Goal: Task Accomplishment & Management: Complete application form

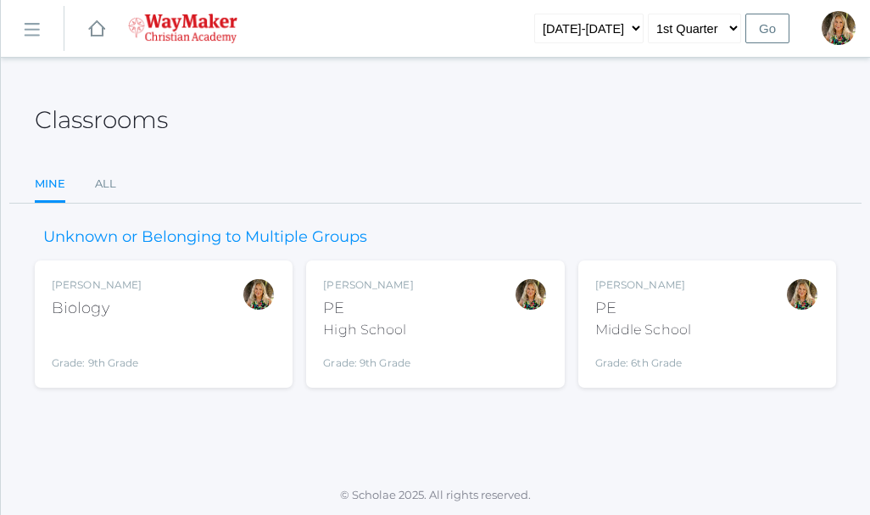
click at [710, 287] on div "Claudia Marosz PE Middle School Grade: 6th Grade MSPE" at bounding box center [707, 323] width 224 height 93
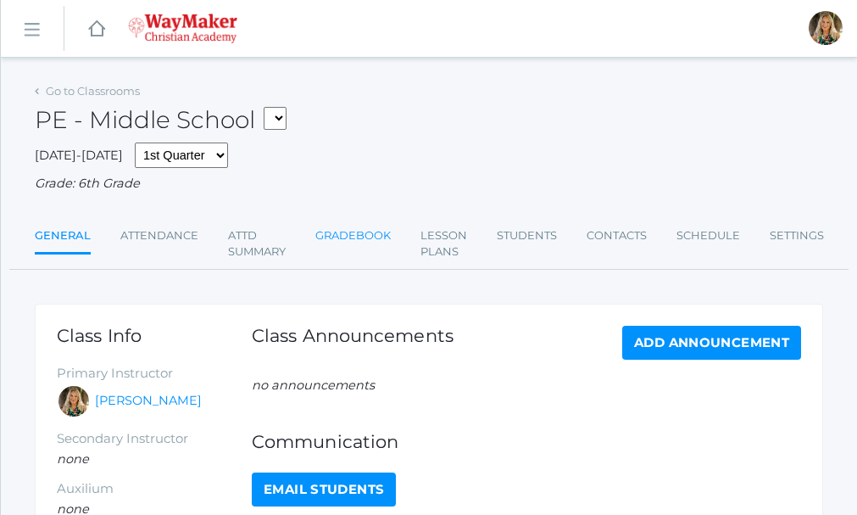
click at [343, 233] on link "Gradebook" at bounding box center [352, 236] width 75 height 34
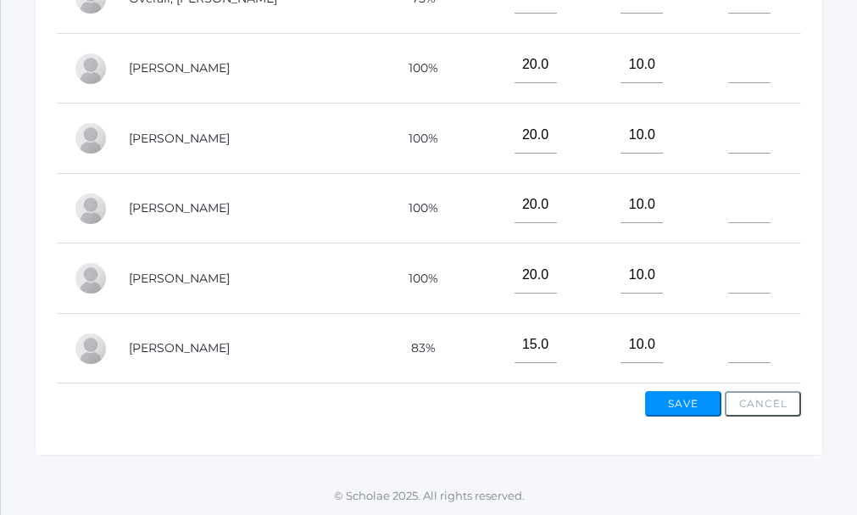
scroll to position [288, 0]
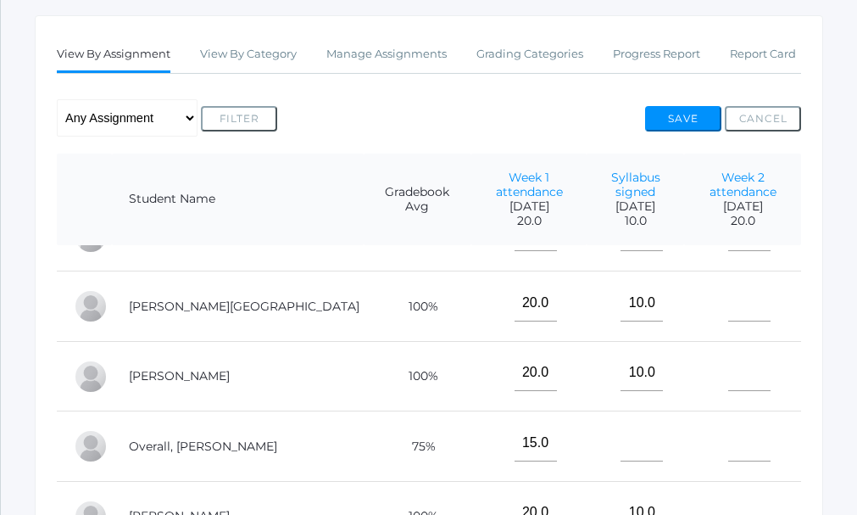
click at [808, 326] on div "View By Assignment View By Category Manage Assignments Grading Categories Progr…" at bounding box center [429, 459] width 788 height 888
click at [806, 326] on div "View By Assignment View By Category Manage Assignments Grading Categories Progr…" at bounding box center [429, 459] width 788 height 888
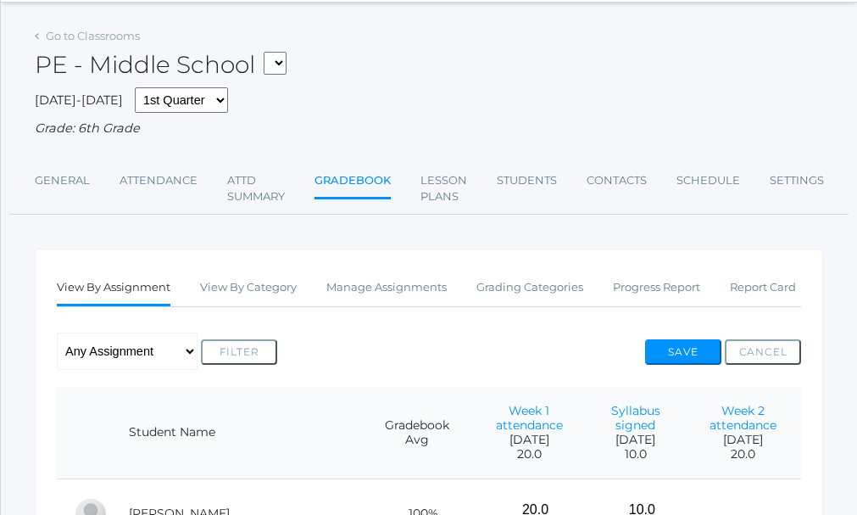
scroll to position [62, 0]
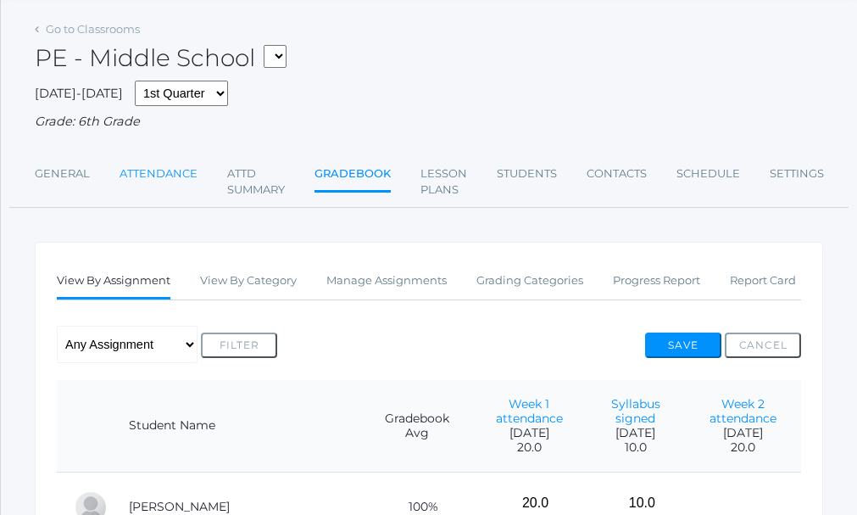
click at [176, 175] on link "Attendance" at bounding box center [159, 174] width 78 height 34
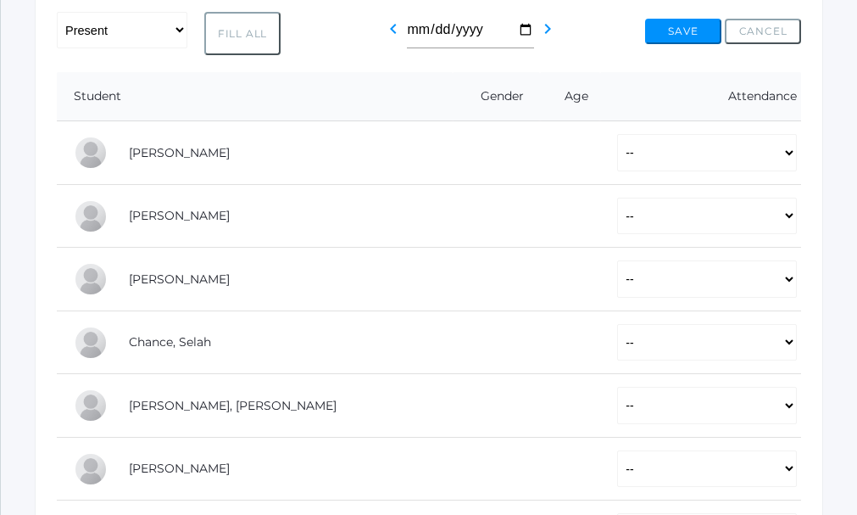
scroll to position [308, 0]
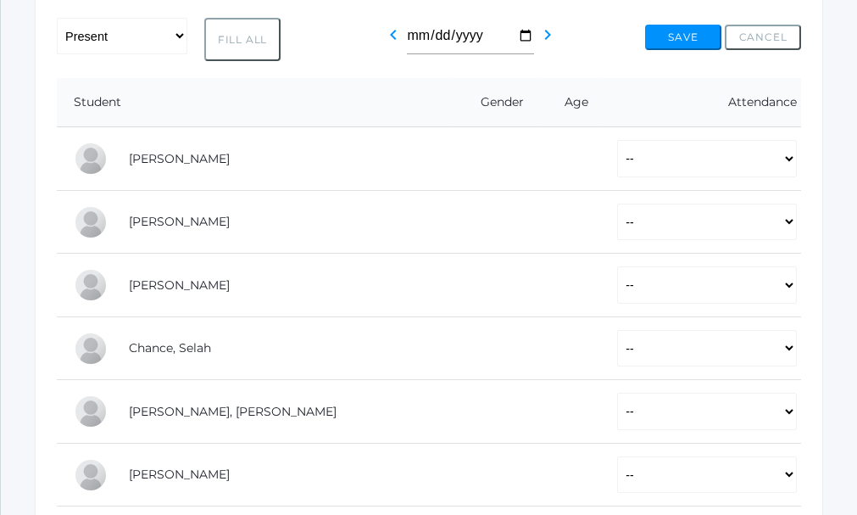
click at [260, 40] on button "Fill All" at bounding box center [242, 40] width 76 height 44
select select "P"
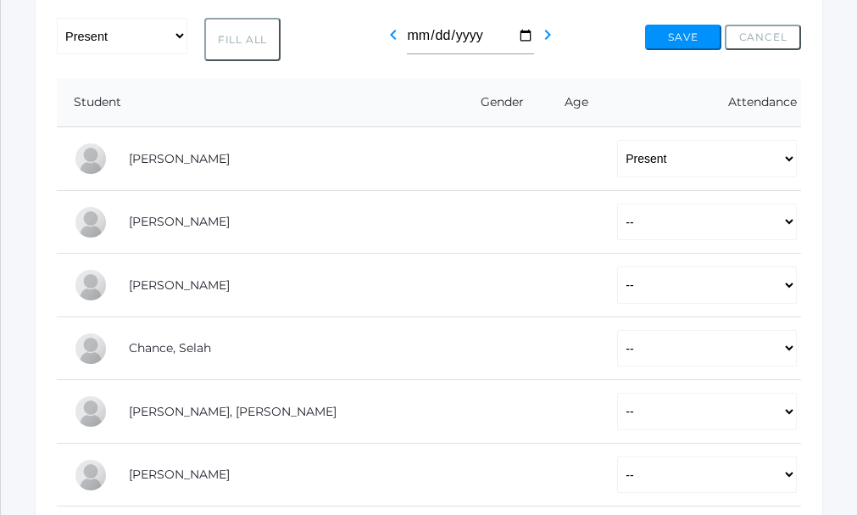
select select "P"
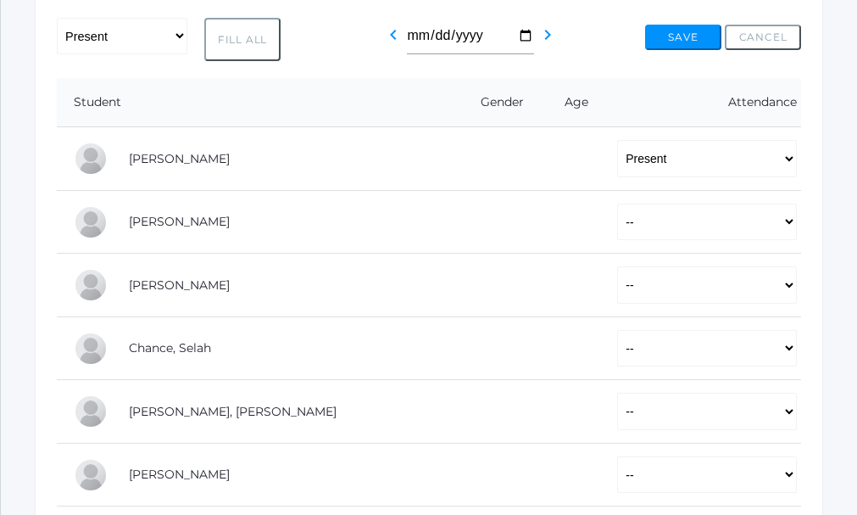
select select "P"
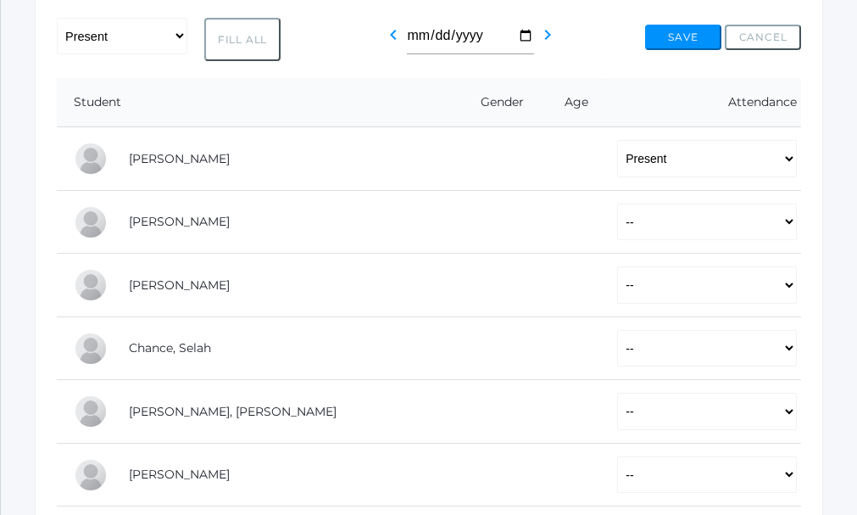
select select "P"
click at [790, 474] on select "-- Present Tardy Excused Tardy Unexcused Absent Excused Absent Unexcused" at bounding box center [707, 474] width 180 height 37
select select "AE"
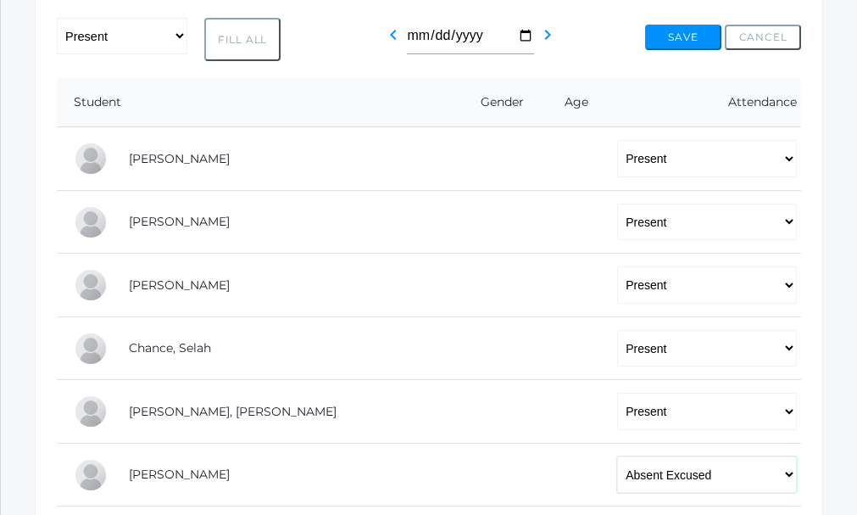
click at [617, 458] on select "-- Present Tardy Excused Tardy Unexcused Absent Excused Absent Unexcused" at bounding box center [707, 474] width 180 height 37
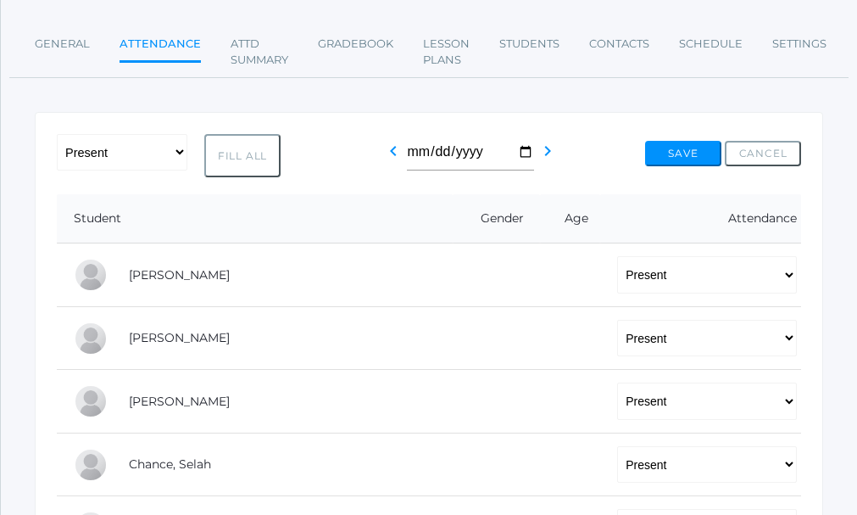
scroll to position [138, 0]
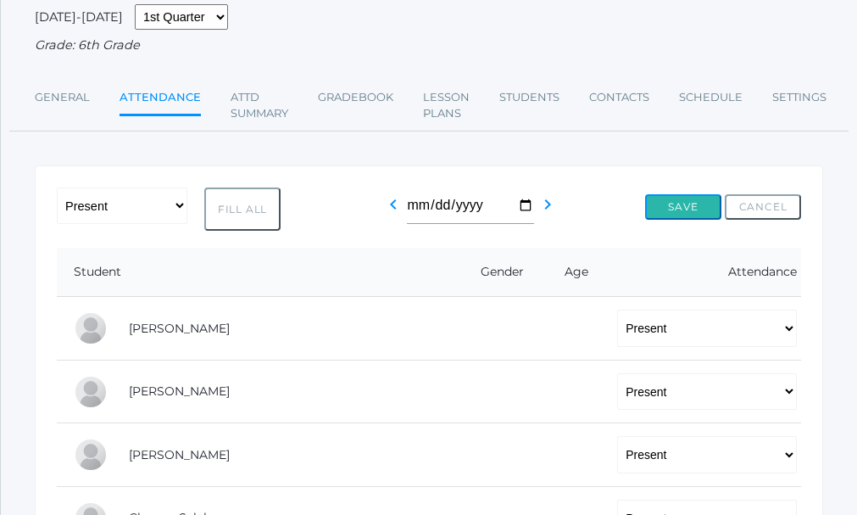
click at [669, 209] on button "Save" at bounding box center [683, 206] width 76 height 25
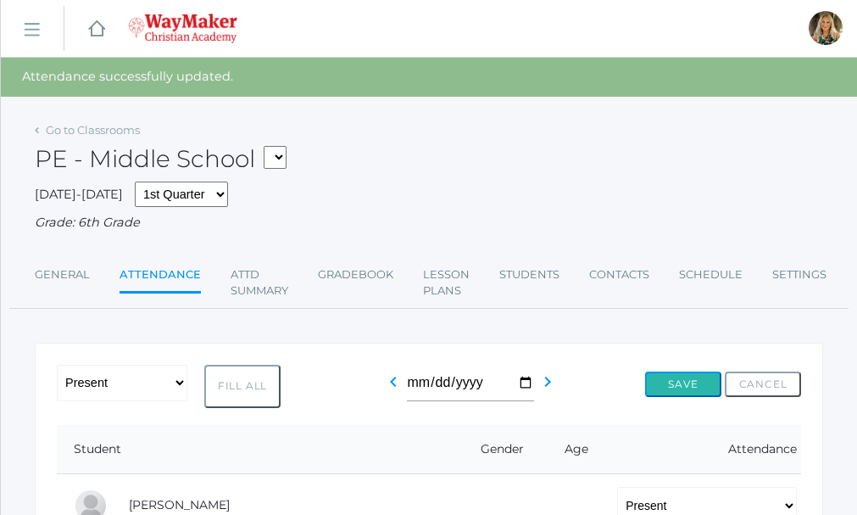
click at [674, 385] on button "Save" at bounding box center [683, 383] width 76 height 25
